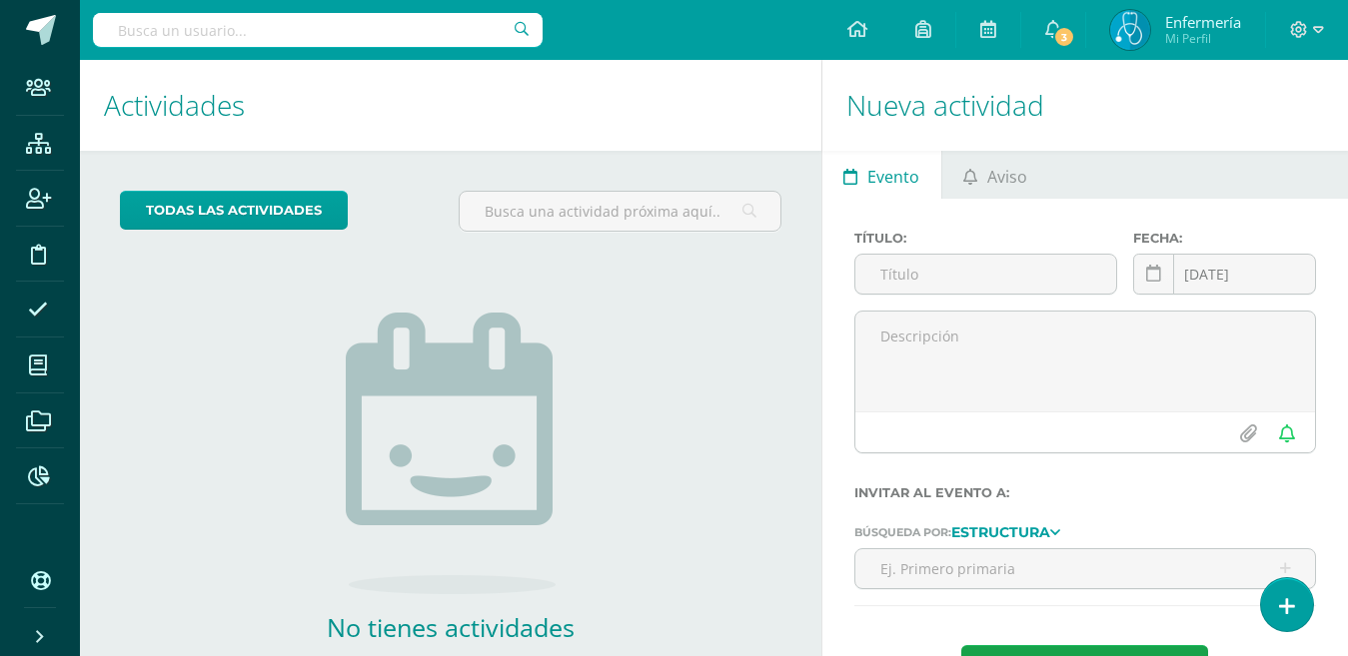
click at [174, 32] on input "text" at bounding box center [318, 30] width 450 height 34
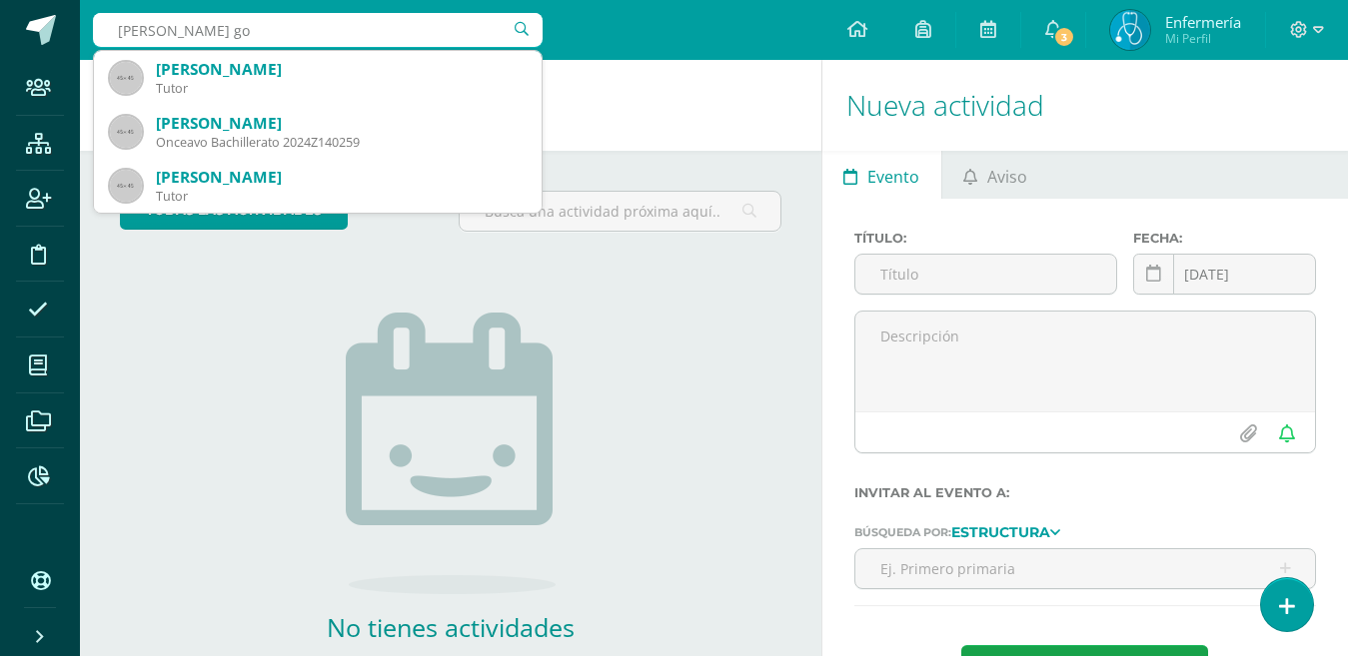
type input "sosa gon"
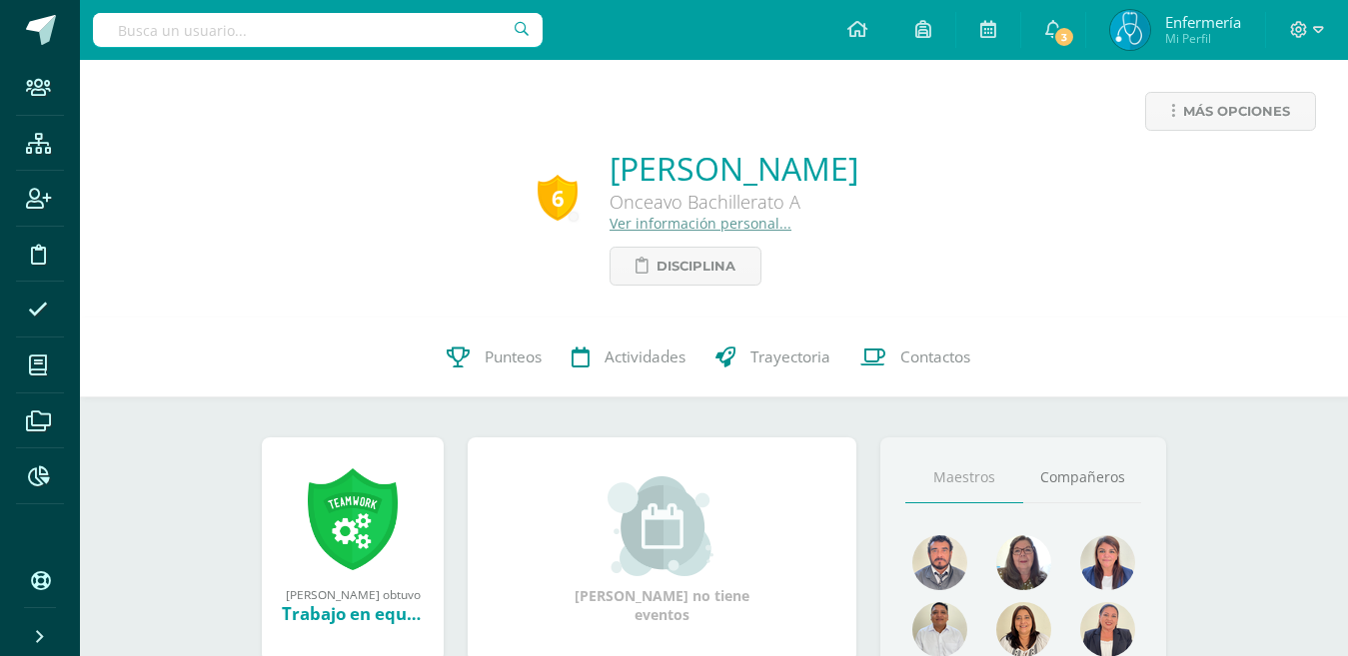
click at [920, 367] on span "Contactos" at bounding box center [935, 357] width 70 height 21
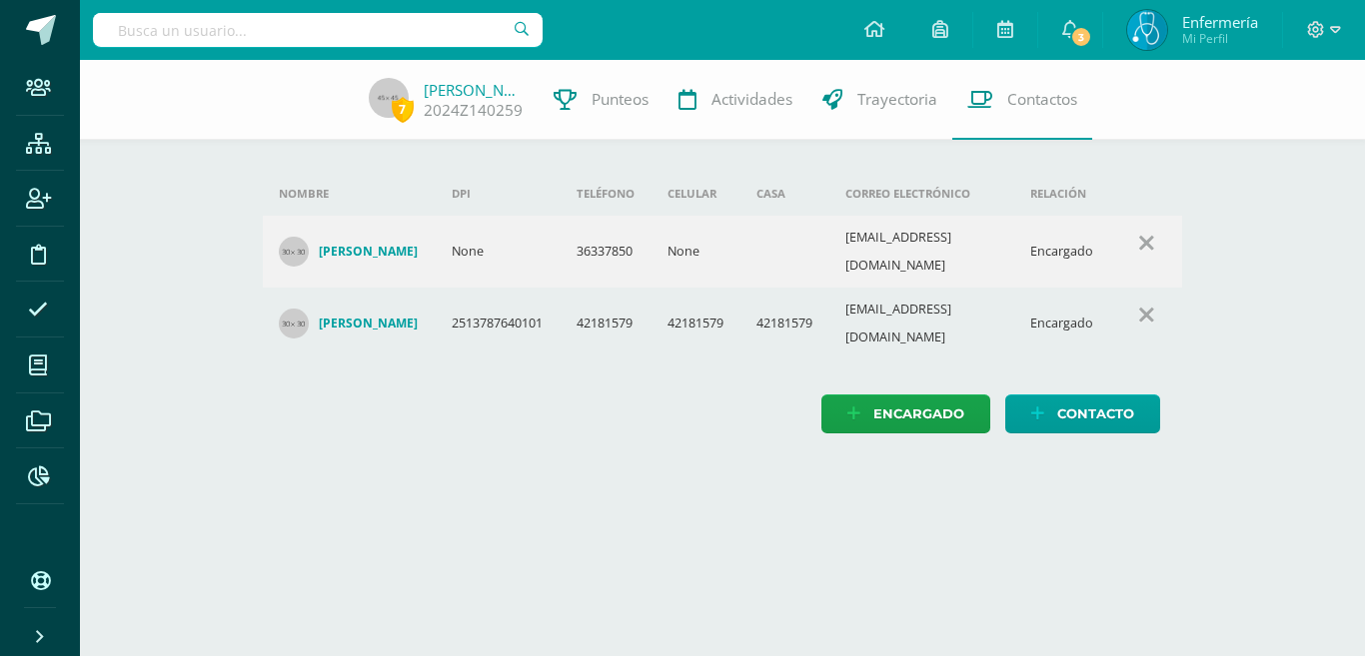
click at [590, 474] on html "Staff Estructura Inscripción Disciplina Asistencia Mis cursos Archivos Reportes…" at bounding box center [682, 237] width 1365 height 474
click at [309, 36] on input "text" at bounding box center [318, 30] width 450 height 34
type input "[PERSON_NAME]"
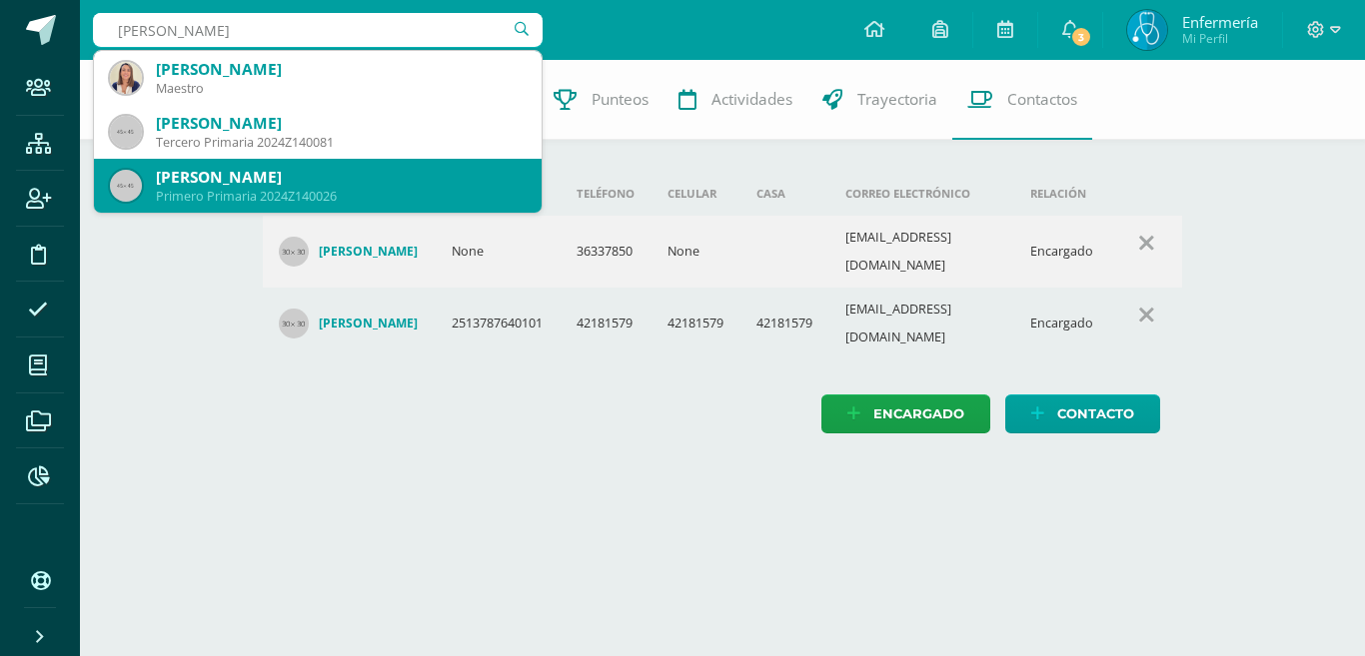
click at [321, 186] on div "[PERSON_NAME]" at bounding box center [341, 177] width 370 height 21
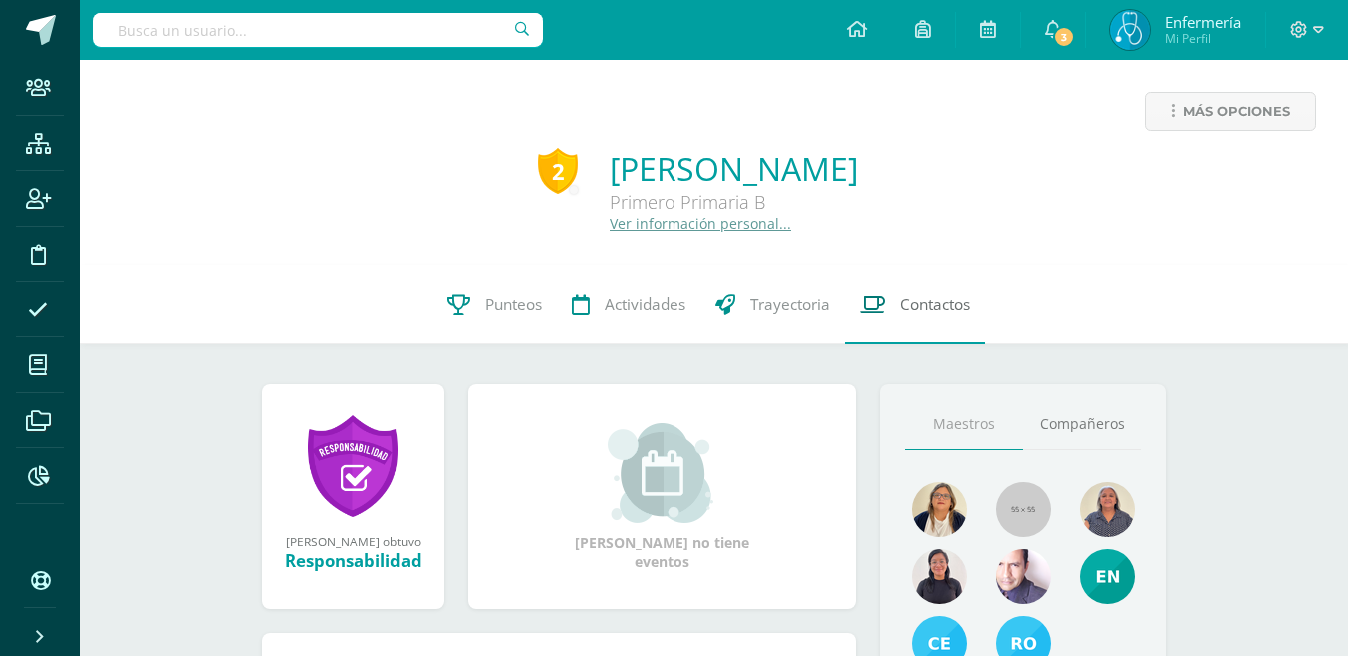
click at [894, 306] on link "Contactos" at bounding box center [915, 305] width 140 height 80
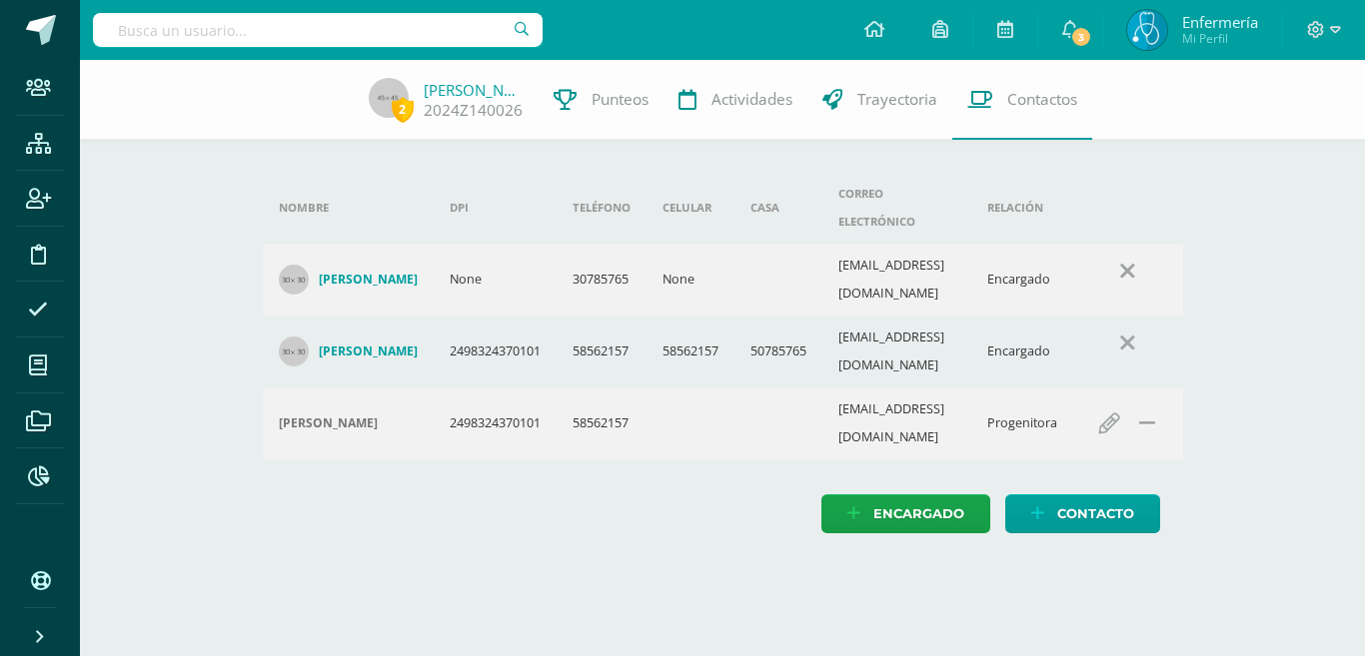
click at [613, 537] on html "Staff Estructura Inscripción Disciplina Asistencia Mis cursos Archivos Reportes…" at bounding box center [682, 286] width 1365 height 573
click at [505, 80] on link "[PERSON_NAME]" at bounding box center [474, 90] width 100 height 20
